Goal: Task Accomplishment & Management: Manage account settings

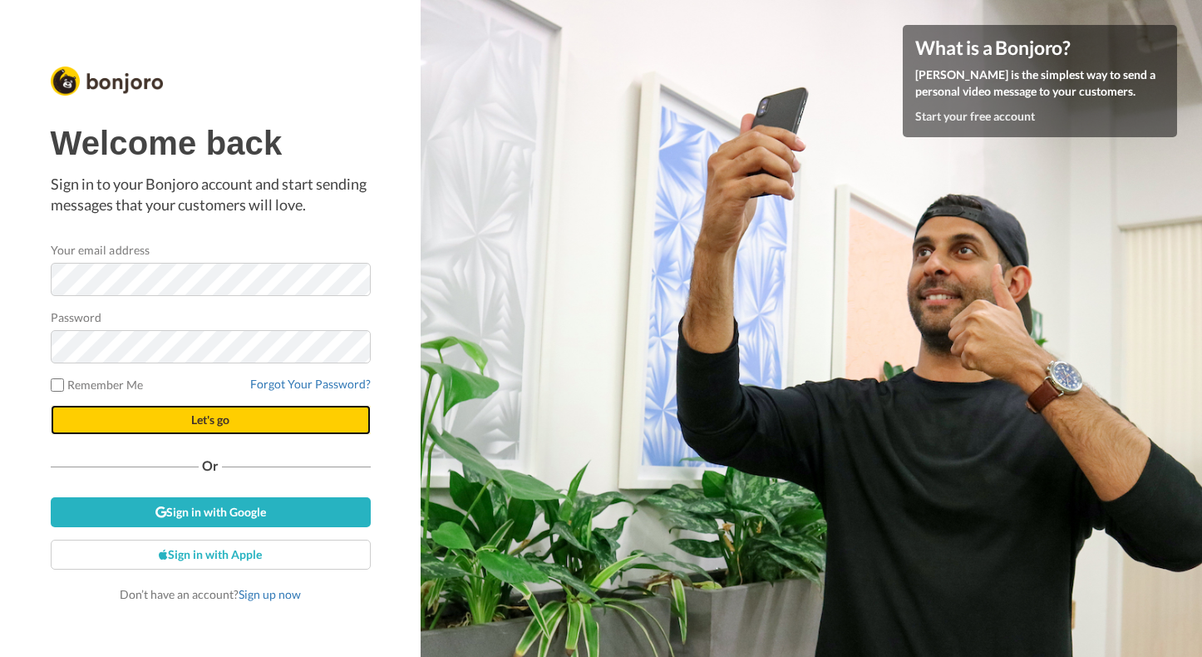
click at [255, 418] on button "Let's go" at bounding box center [211, 420] width 320 height 30
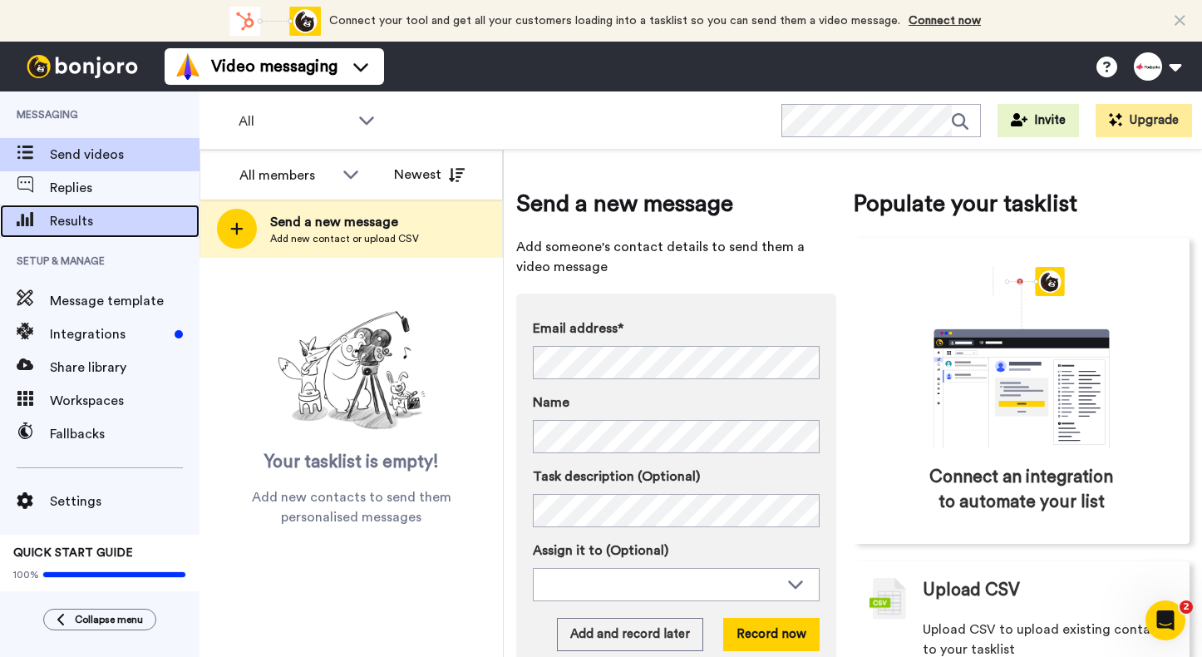
click at [93, 213] on span "Results" at bounding box center [125, 221] width 150 height 20
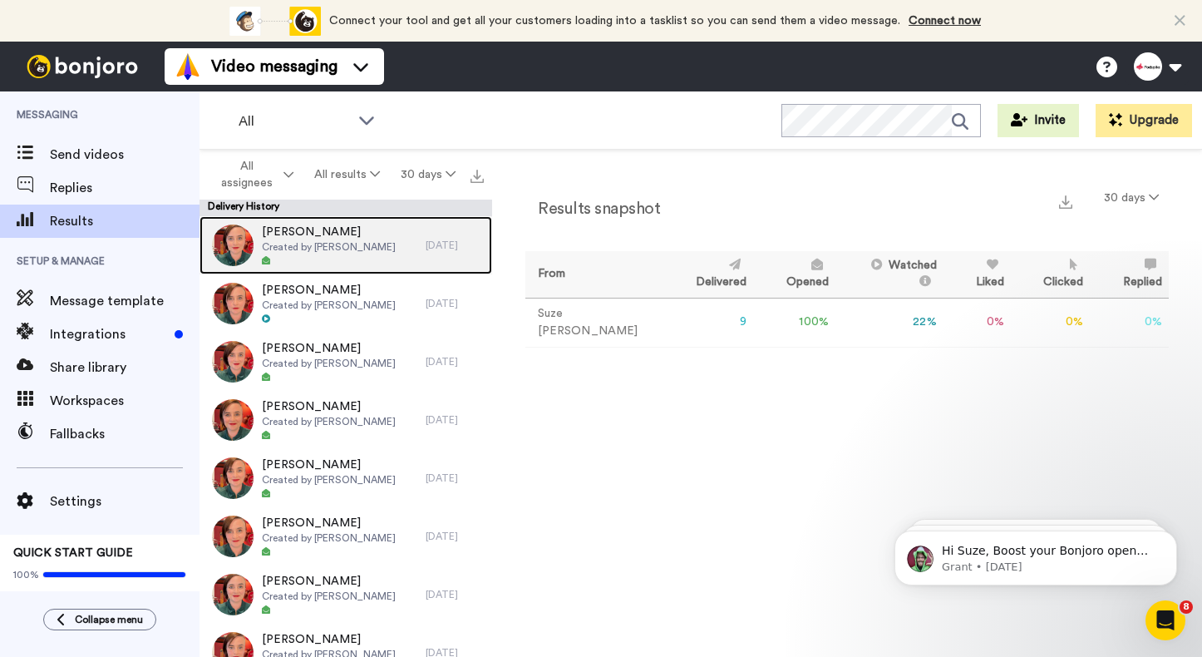
click at [325, 244] on span "Created by [PERSON_NAME]" at bounding box center [329, 246] width 134 height 13
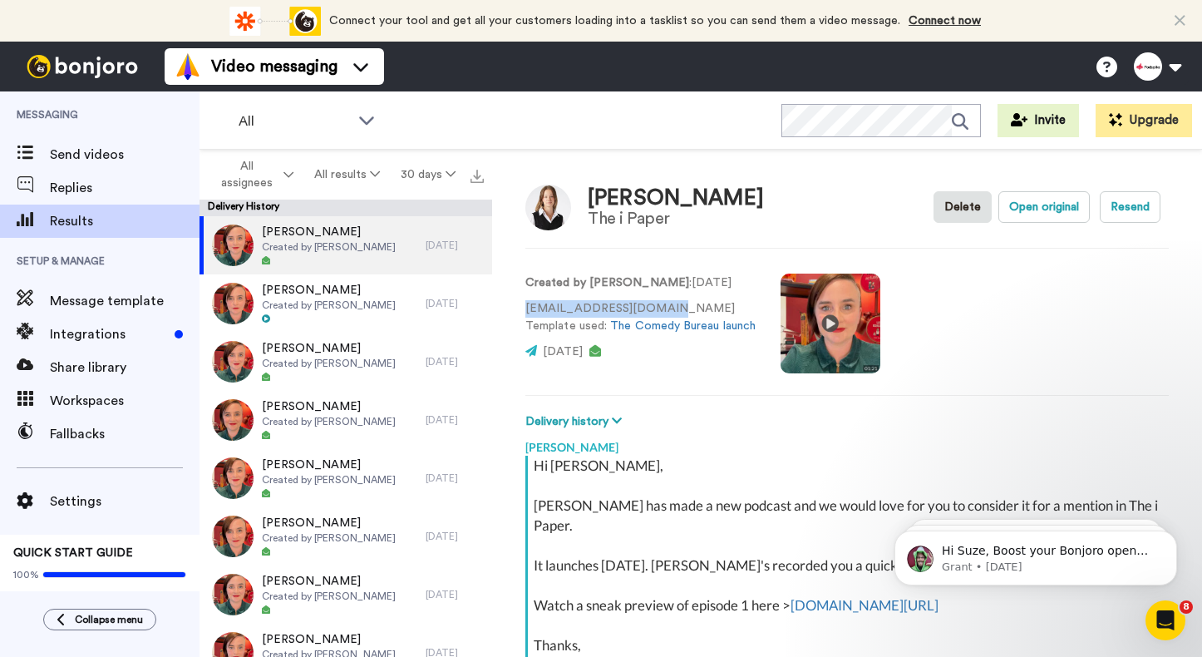
drag, startPoint x: 660, startPoint y: 308, endPoint x: 514, endPoint y: 308, distance: 146.3
click at [514, 308] on div "[PERSON_NAME] The i Paper Delete Open original Resend Created by [PERSON_NAME] …" at bounding box center [847, 407] width 710 height 515
copy p "[EMAIL_ADDRESS][DOMAIN_NAME]"
type textarea "x"
